Goal: Task Accomplishment & Management: Manage account settings

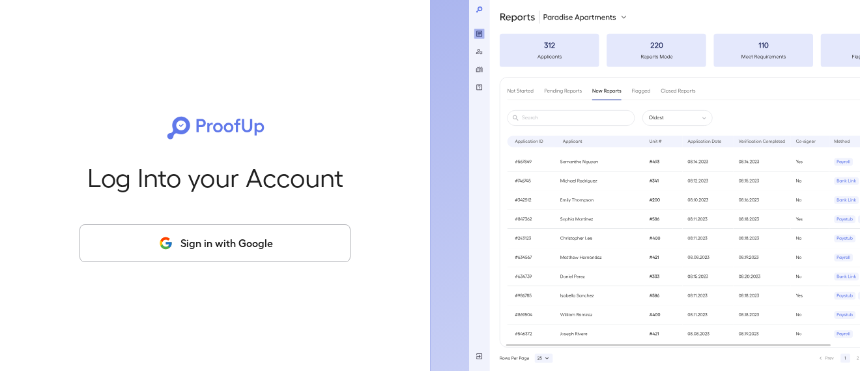
click at [241, 260] on button "Sign in with Google" at bounding box center [215, 243] width 271 height 38
click at [239, 252] on button "Sign in with Google" at bounding box center [215, 243] width 271 height 38
click at [219, 240] on button "Sign in with Google" at bounding box center [215, 243] width 271 height 38
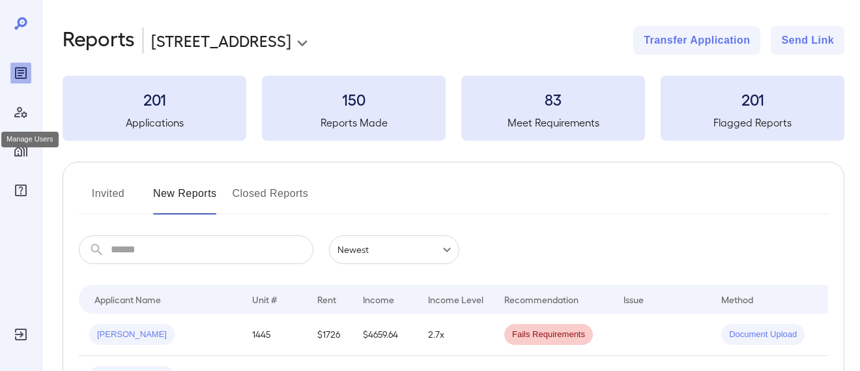
click at [13, 114] on icon "Manage Users" at bounding box center [21, 112] width 16 height 16
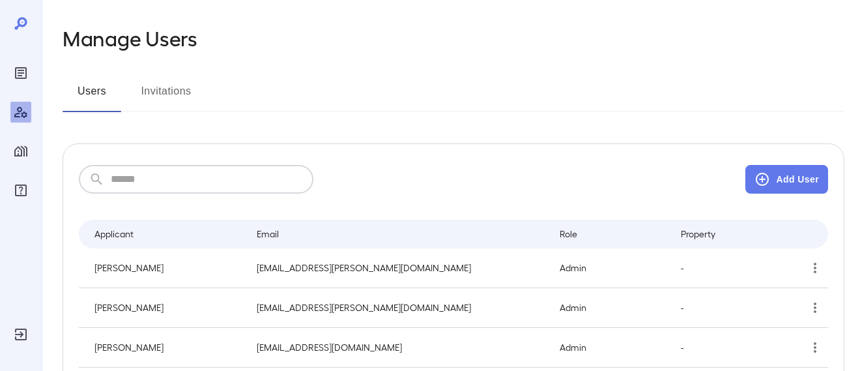
click at [184, 191] on input "text" at bounding box center [212, 179] width 203 height 29
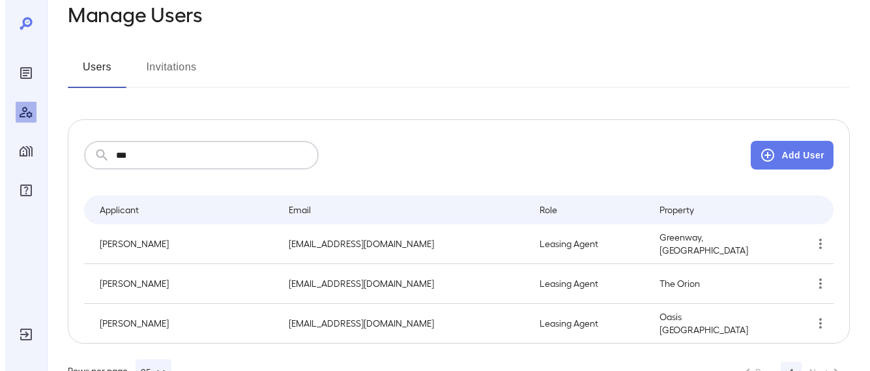
scroll to position [65, 0]
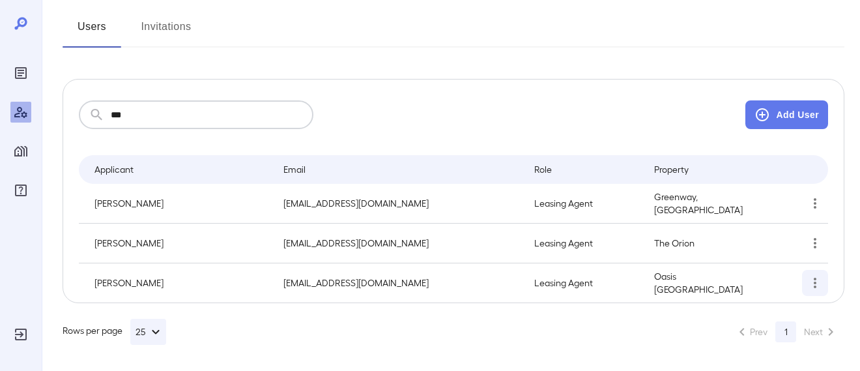
type input "***"
click at [820, 285] on icon "simple table" at bounding box center [816, 283] width 16 height 16
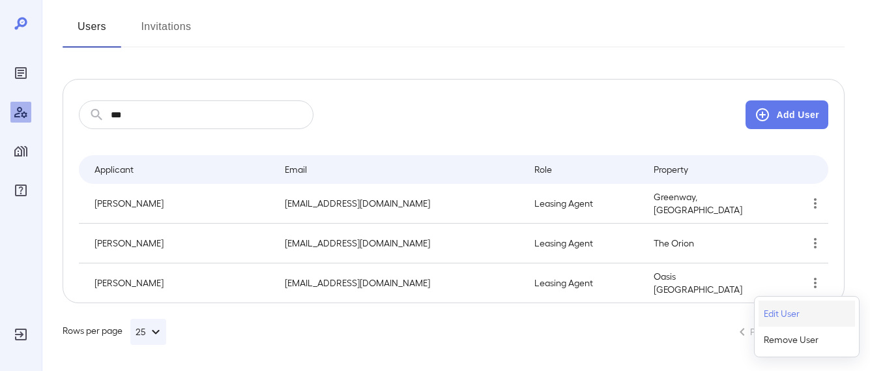
click at [785, 314] on p "Edit User" at bounding box center [782, 313] width 36 height 13
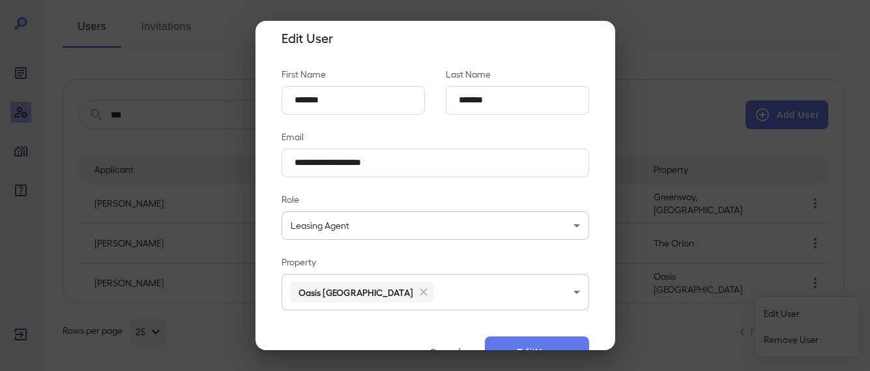
scroll to position [0, 0]
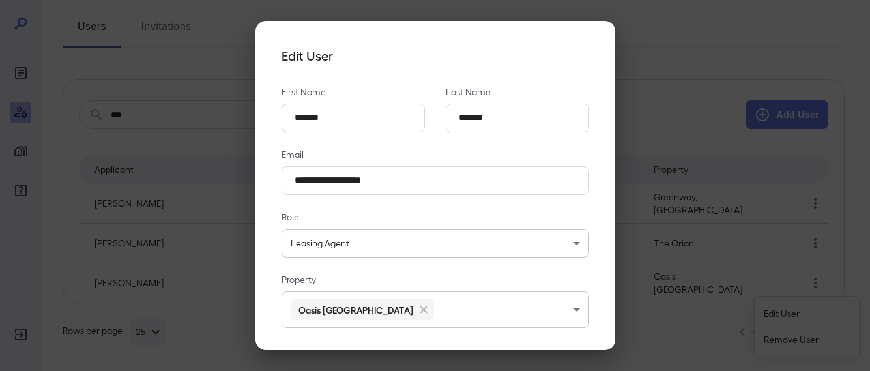
click at [192, 105] on div "**********" at bounding box center [435, 185] width 870 height 371
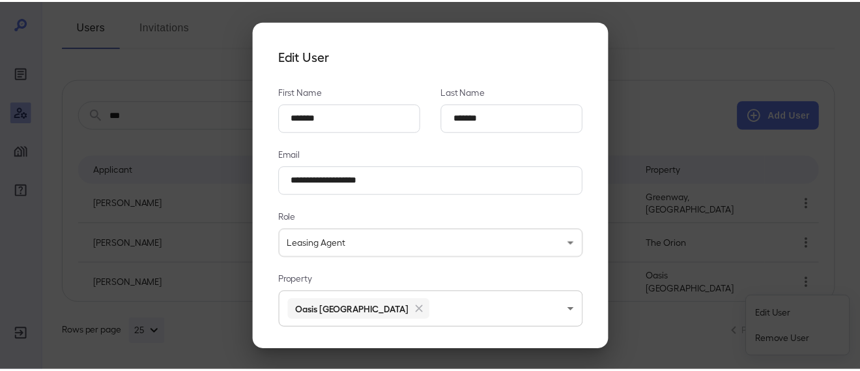
scroll to position [56, 0]
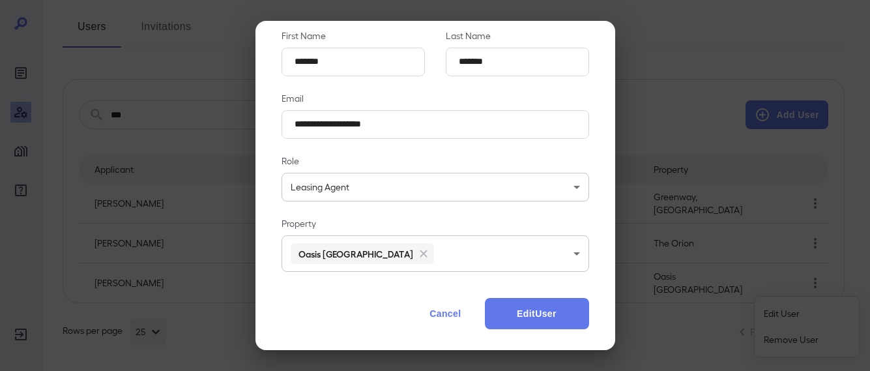
click at [442, 310] on button "Cancel" at bounding box center [444, 313] width 57 height 31
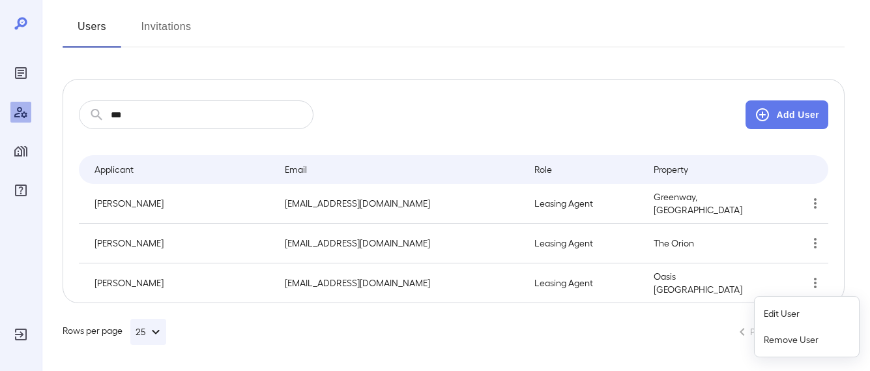
click at [18, 154] on div at bounding box center [435, 185] width 870 height 371
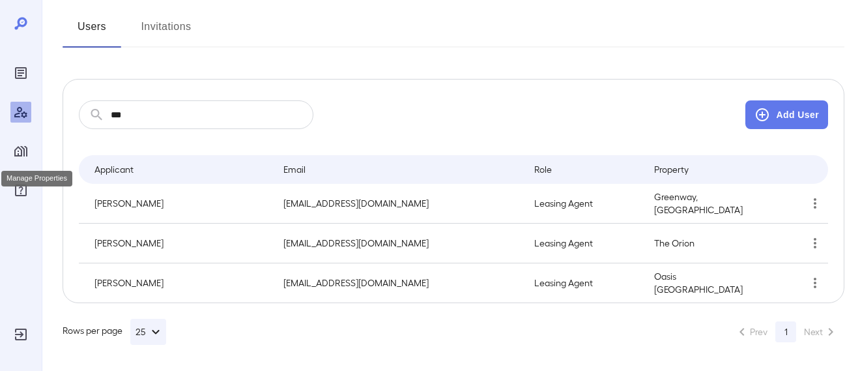
click at [20, 151] on icon "Manage Properties" at bounding box center [21, 151] width 16 height 16
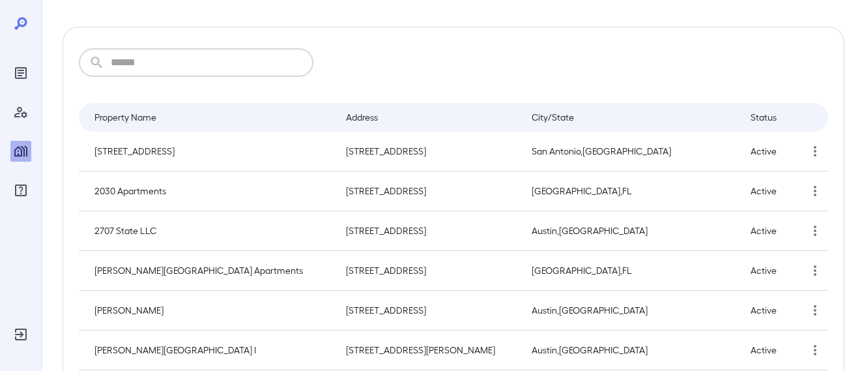
click at [184, 63] on input "text" at bounding box center [212, 62] width 203 height 29
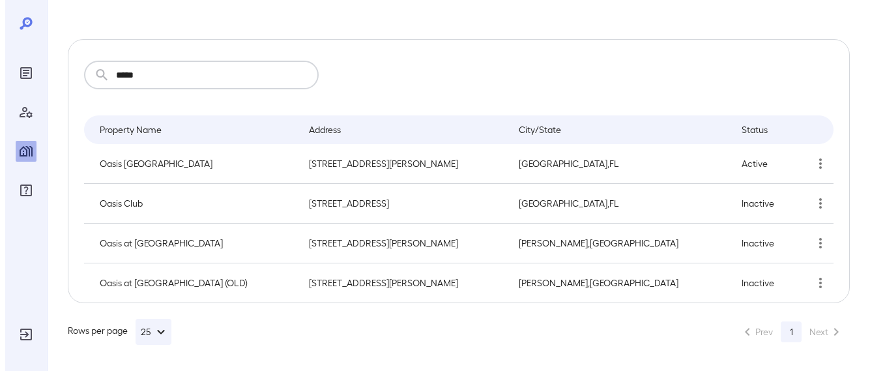
scroll to position [52, 0]
type input "*****"
click at [822, 170] on icon "simple table" at bounding box center [816, 164] width 16 height 16
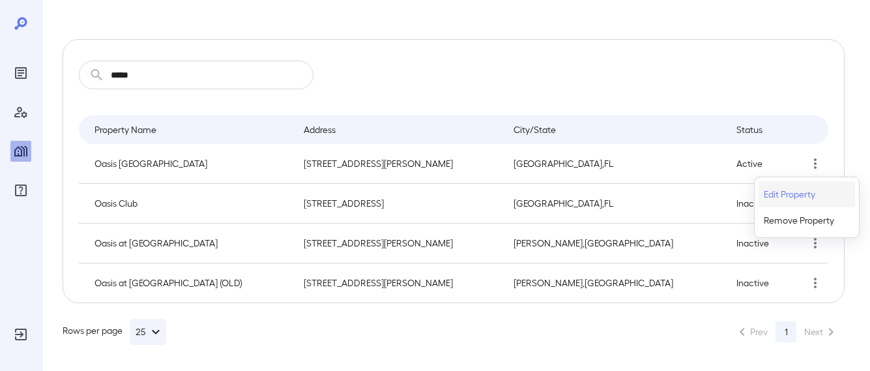
click at [811, 193] on p "Edit Property" at bounding box center [789, 194] width 51 height 13
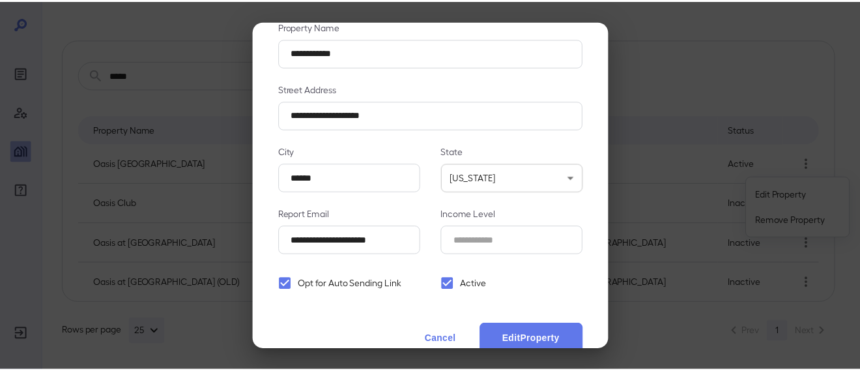
scroll to position [91, 0]
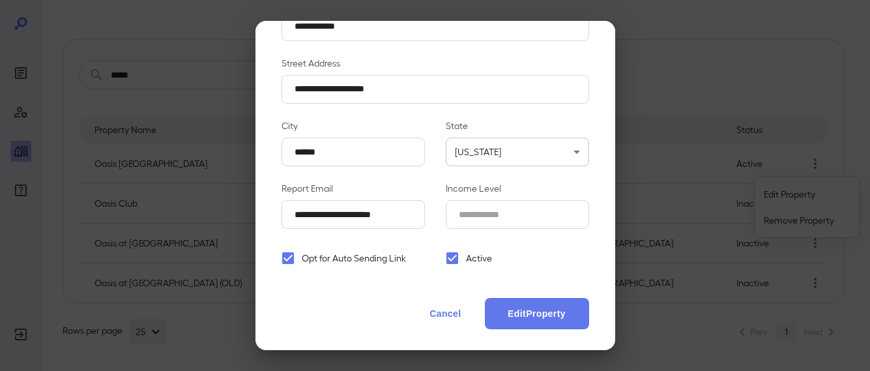
click at [430, 314] on button "Cancel" at bounding box center [444, 313] width 57 height 31
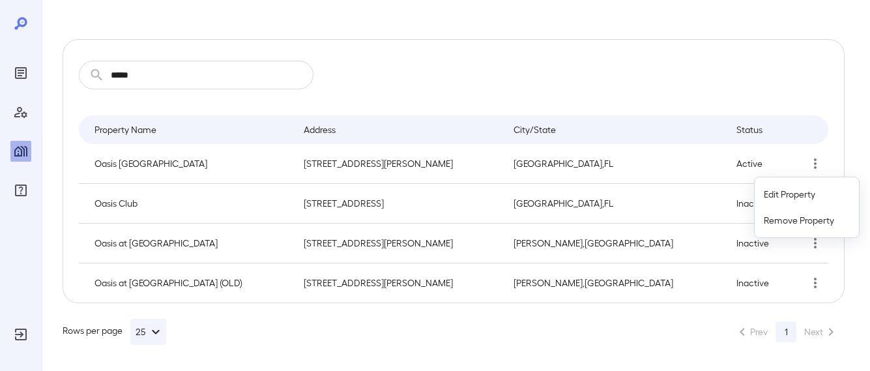
click at [22, 194] on div at bounding box center [435, 185] width 870 height 371
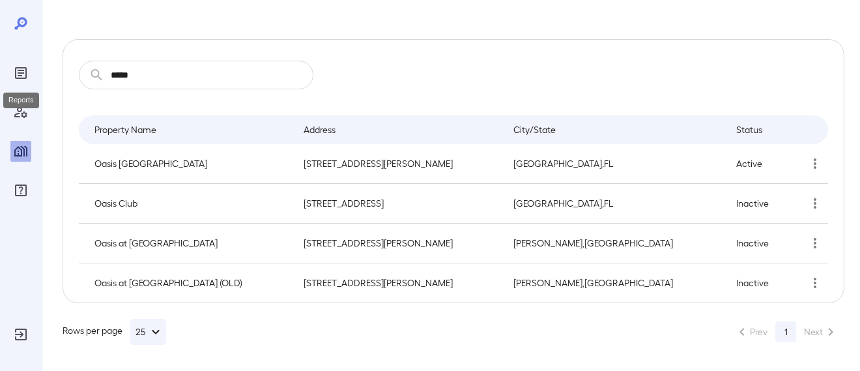
click at [16, 66] on icon "Reports" at bounding box center [21, 73] width 16 height 16
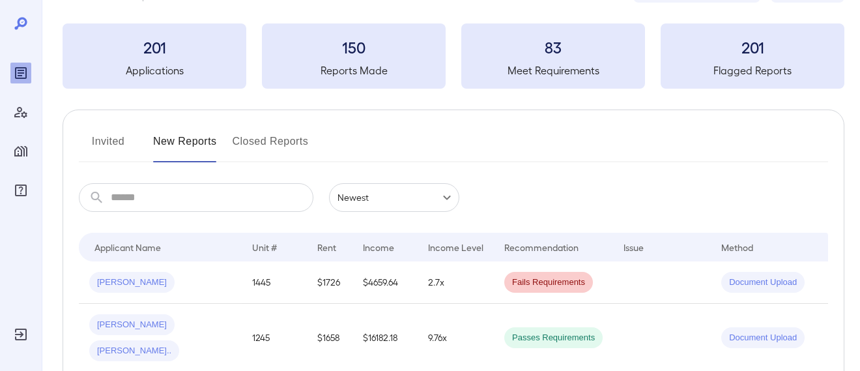
click at [174, 187] on input "text" at bounding box center [212, 197] width 203 height 29
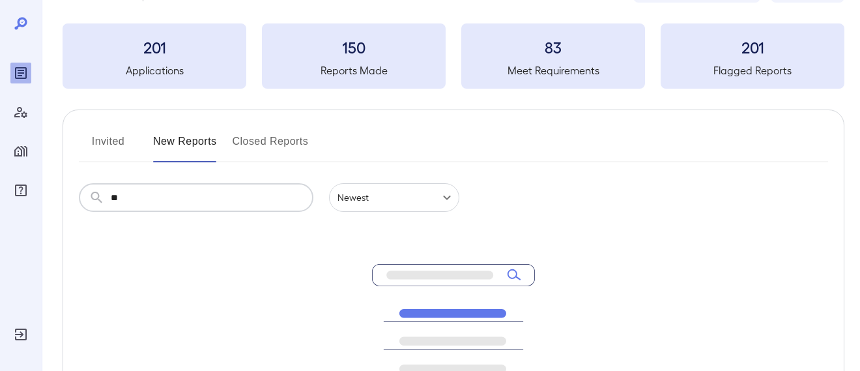
type input "*"
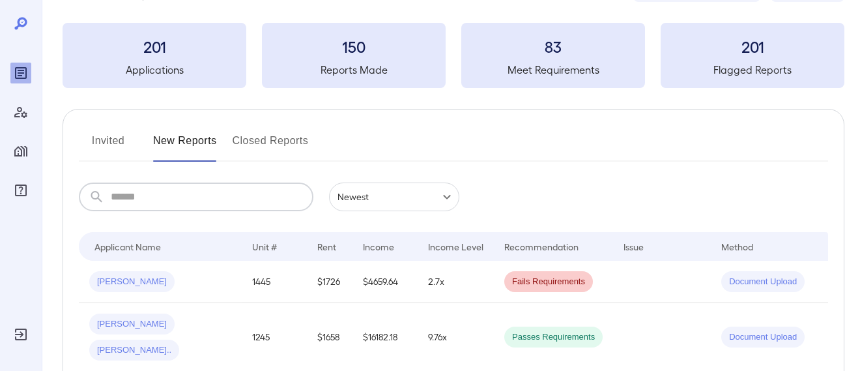
scroll to position [52, 0]
click at [269, 136] on button "Closed Reports" at bounding box center [271, 146] width 76 height 31
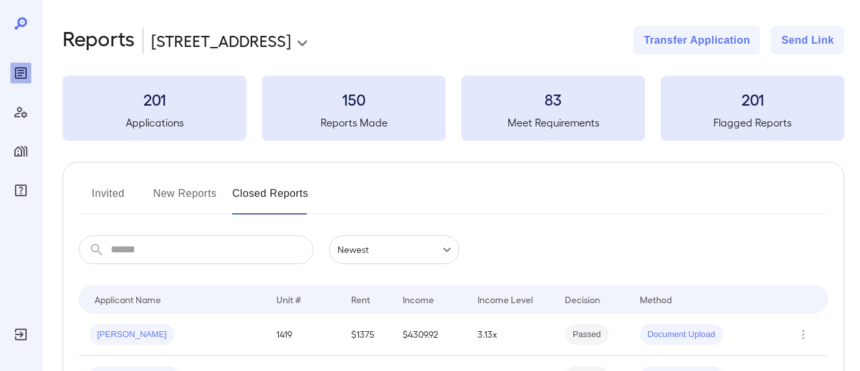
click at [123, 185] on button "Invited" at bounding box center [108, 198] width 59 height 31
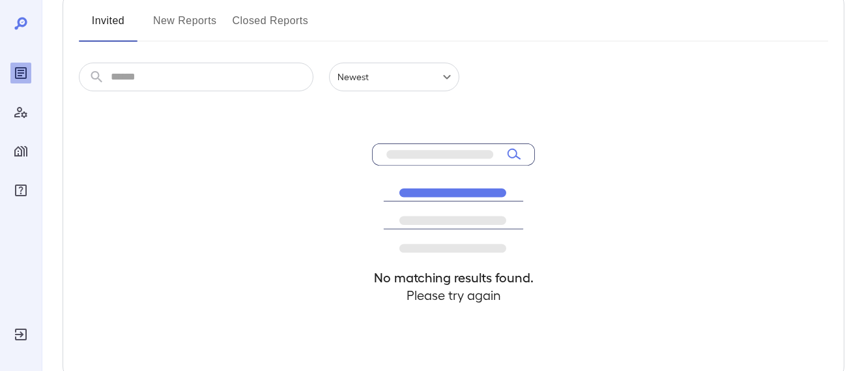
scroll to position [196, 0]
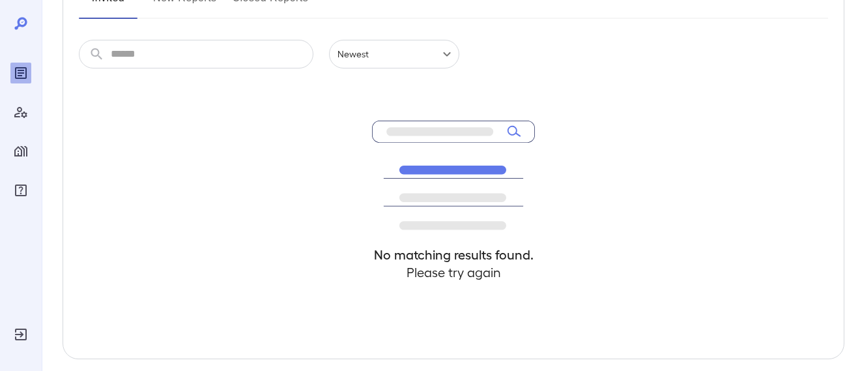
drag, startPoint x: 115, startPoint y: 26, endPoint x: 129, endPoint y: 22, distance: 15.0
click at [115, 26] on div "Invited New Reports Closed Reports ​ ​ Newest ****** No matching results found.…" at bounding box center [454, 162] width 782 height 393
